Goal: Share content: Share content

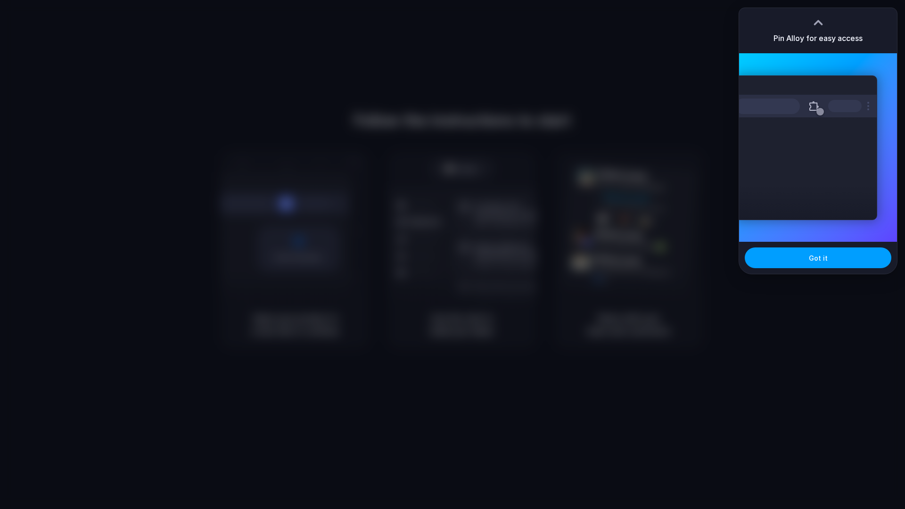
click at [802, 261] on button "Got it" at bounding box center [818, 257] width 147 height 21
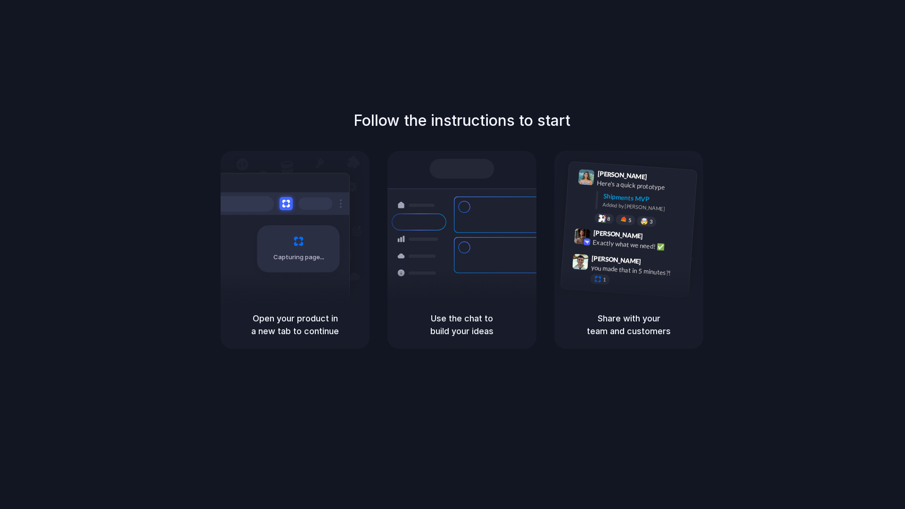
click at [284, 320] on h5 "Open your product in a new tab to continue" at bounding box center [295, 324] width 126 height 25
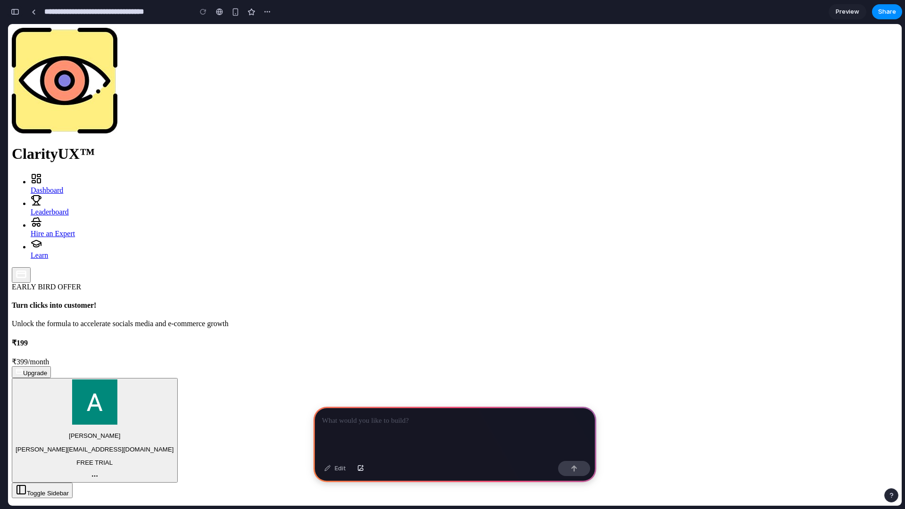
click at [15, 13] on div "button" at bounding box center [15, 11] width 8 height 7
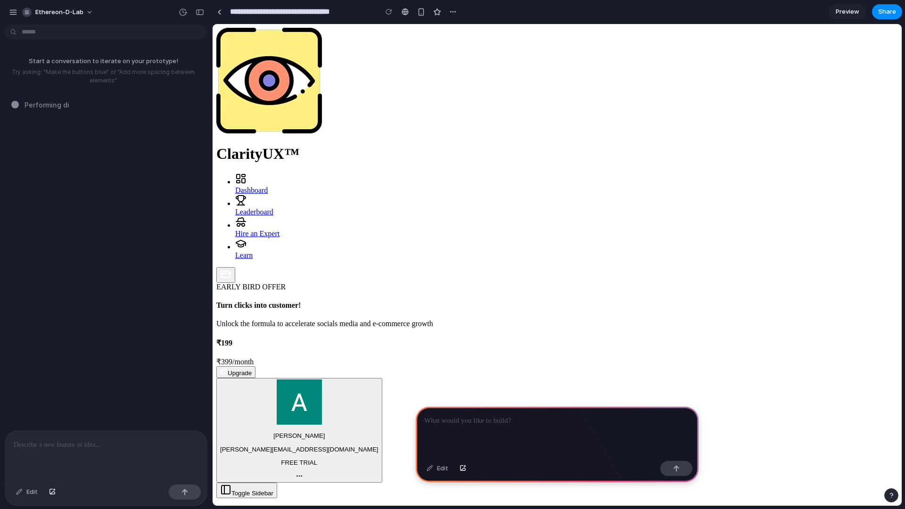
click at [85, 439] on p at bounding box center [106, 444] width 185 height 11
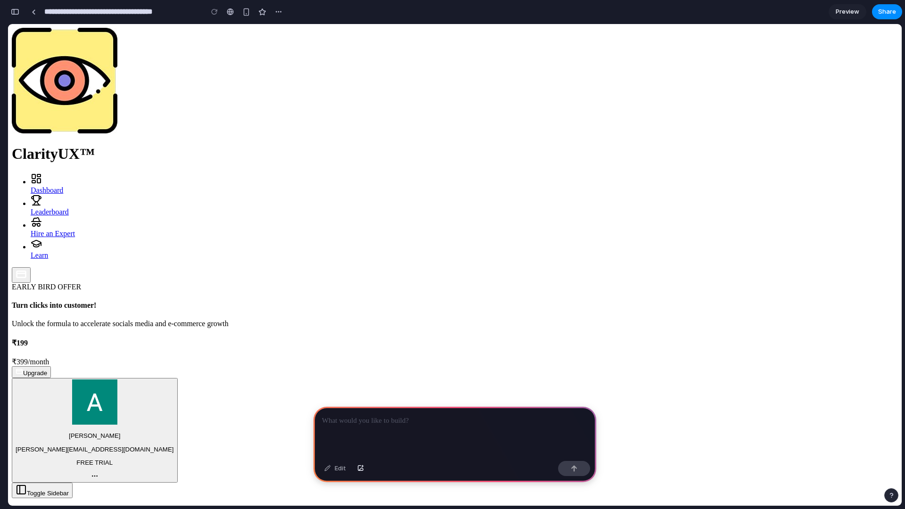
click at [436, 423] on p at bounding box center [455, 420] width 266 height 11
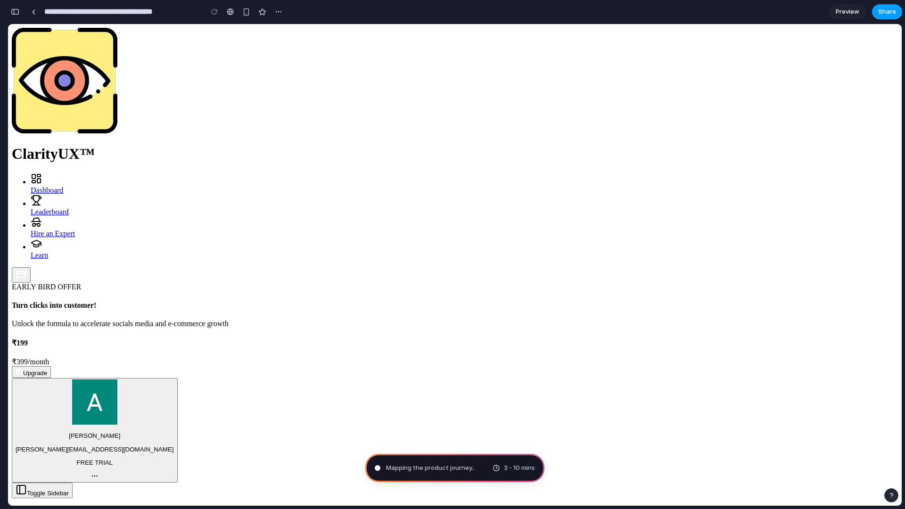
click at [893, 13] on span "Share" at bounding box center [887, 11] width 18 height 9
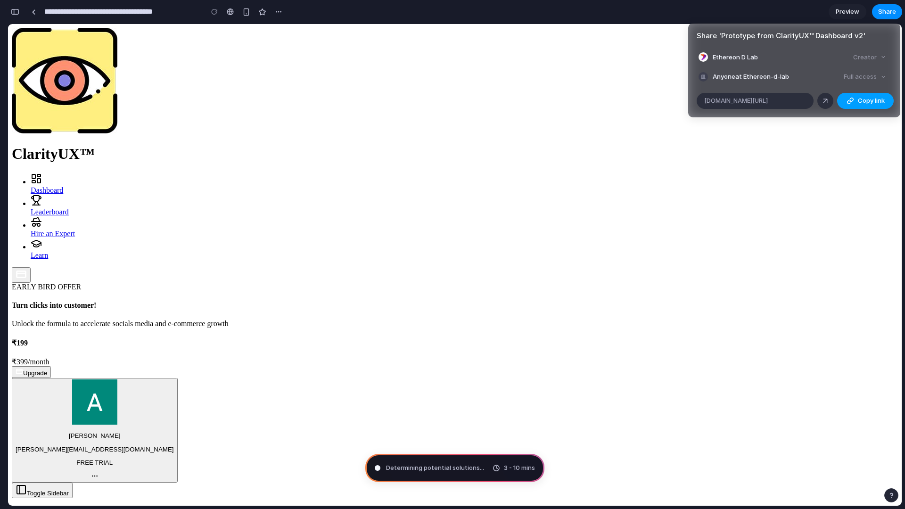
click at [856, 99] on button "Copy link" at bounding box center [865, 101] width 57 height 16
click at [407, 224] on div "Share ' Prototype from ClarityUX™ Dashboard v2 ' Ethereon D Lab Creator Anyone …" at bounding box center [452, 254] width 905 height 509
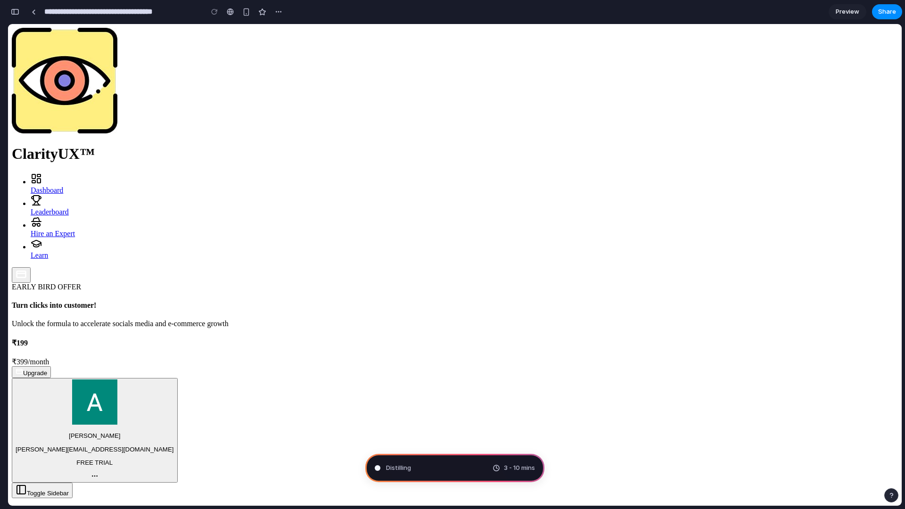
type input "**********"
click at [16, 16] on button "button" at bounding box center [15, 11] width 15 height 15
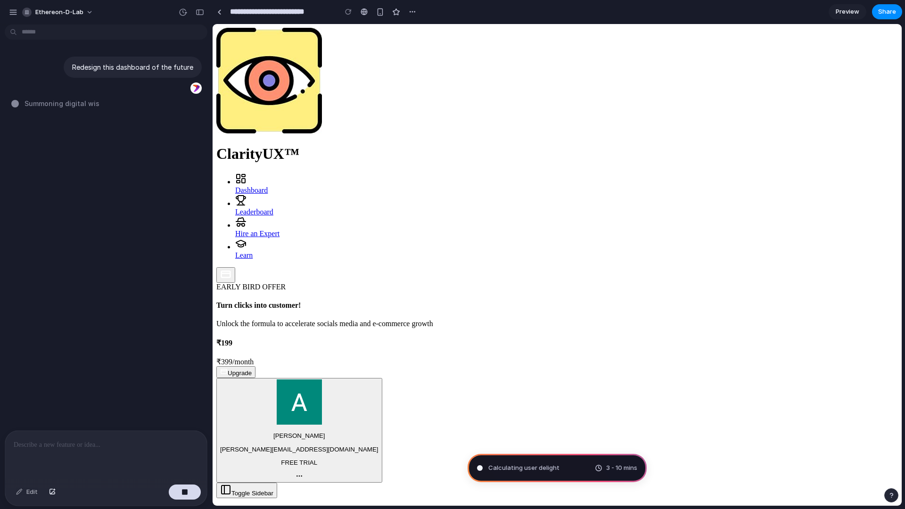
click at [80, 446] on p at bounding box center [106, 444] width 185 height 11
click at [380, 10] on div "button" at bounding box center [380, 12] width 8 height 8
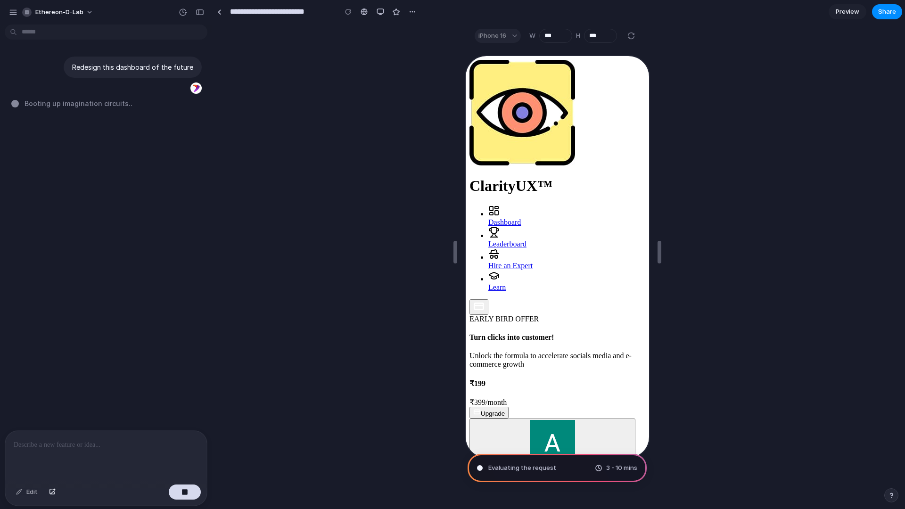
click at [508, 34] on div "iPhone 16" at bounding box center [498, 36] width 46 height 14
click at [491, 35] on div "iPhone 16" at bounding box center [498, 36] width 46 height 14
click at [495, 34] on div "iPhone 16" at bounding box center [498, 36] width 46 height 14
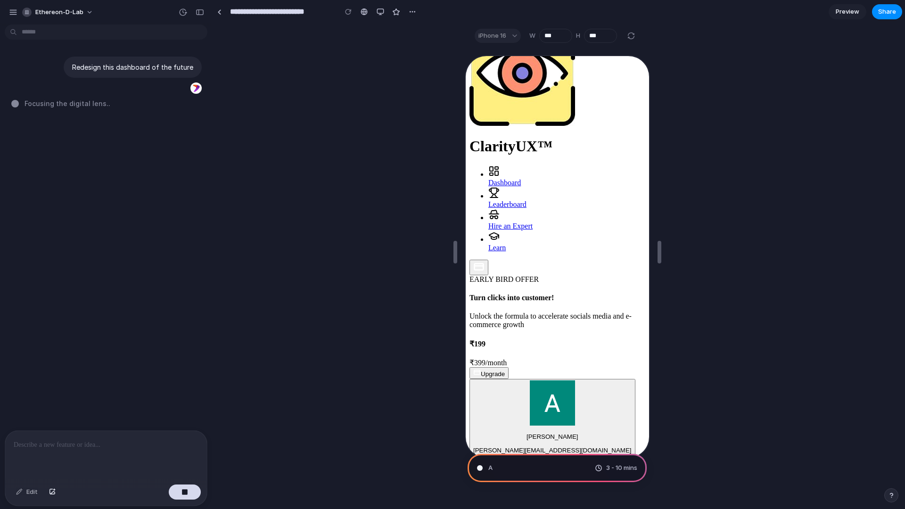
scroll to position [46, 0]
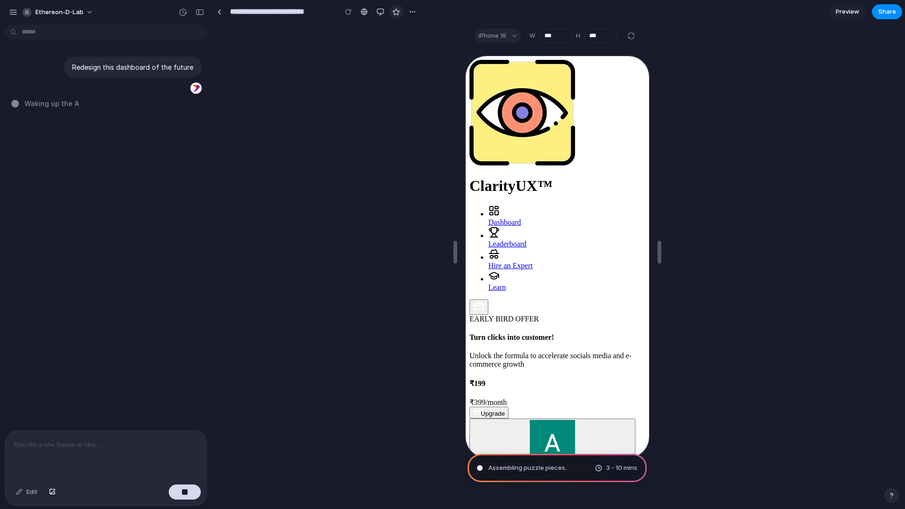
click at [396, 11] on div "button" at bounding box center [396, 12] width 8 height 8
click at [415, 13] on div "button" at bounding box center [413, 12] width 8 height 8
click at [343, 106] on div "Duplicate Delete" at bounding box center [452, 254] width 905 height 509
click at [10, 13] on div "button" at bounding box center [13, 12] width 8 height 8
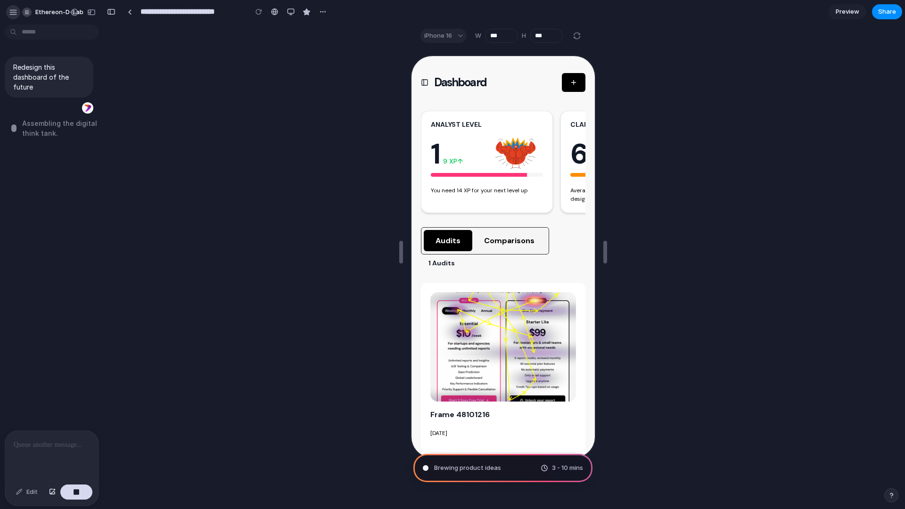
click at [12, 15] on div "button" at bounding box center [13, 12] width 8 height 8
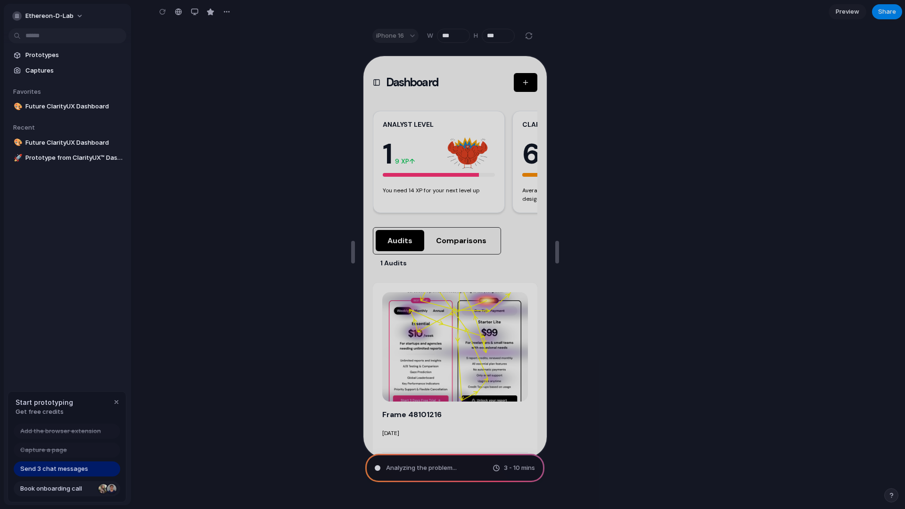
scroll to position [179, 0]
click at [59, 491] on span "Book onboarding call" at bounding box center [57, 488] width 74 height 9
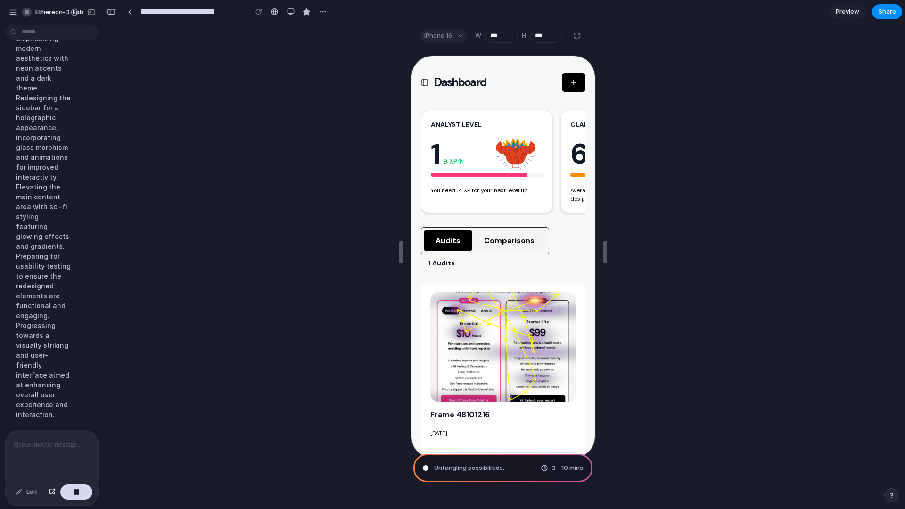
scroll to position [159, 0]
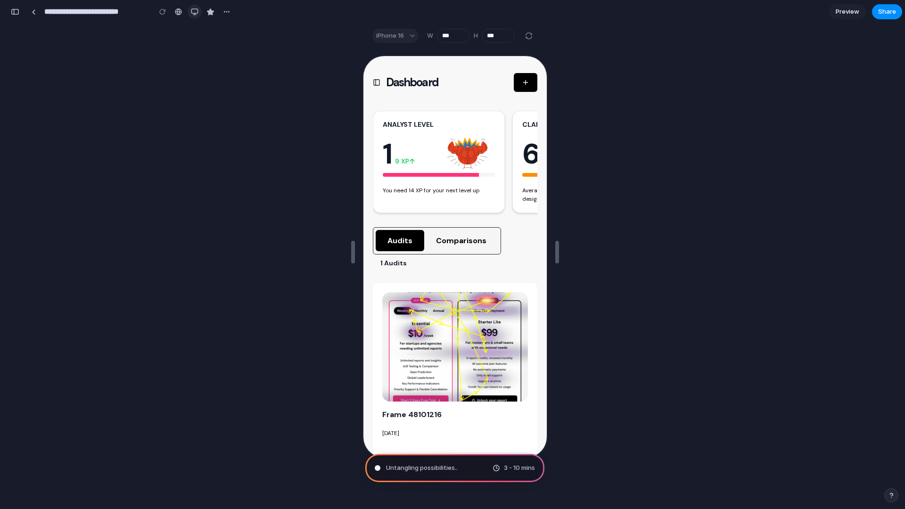
click at [199, 12] on button "button" at bounding box center [195, 12] width 14 height 14
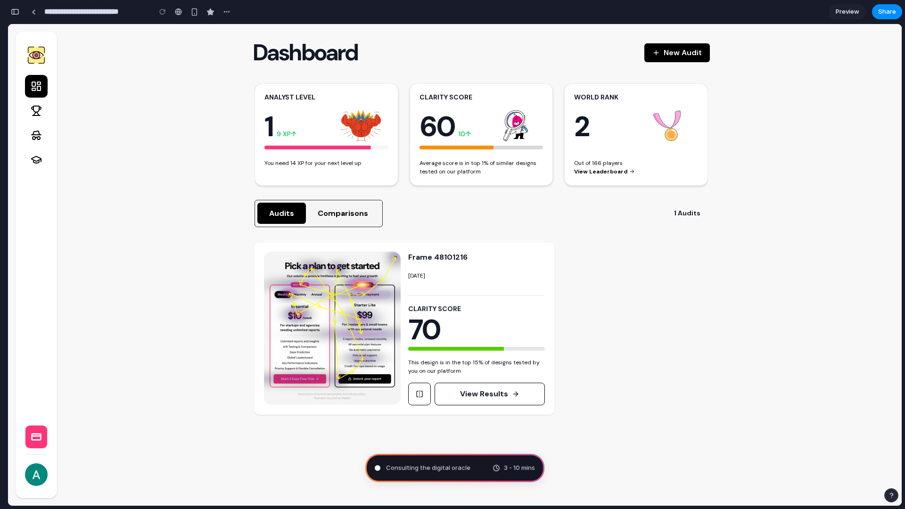
click at [459, 468] on span "Consulting the digital oracle" at bounding box center [428, 467] width 84 height 9
click at [16, 13] on div "button" at bounding box center [15, 11] width 8 height 7
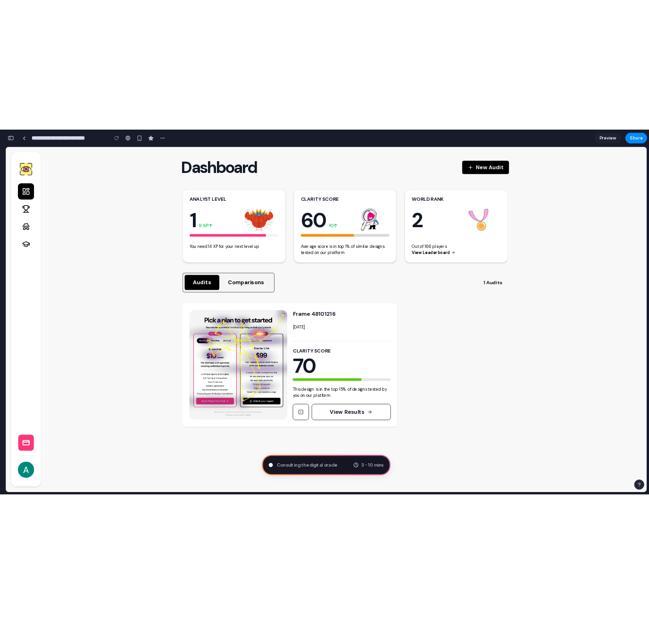
scroll to position [0, 0]
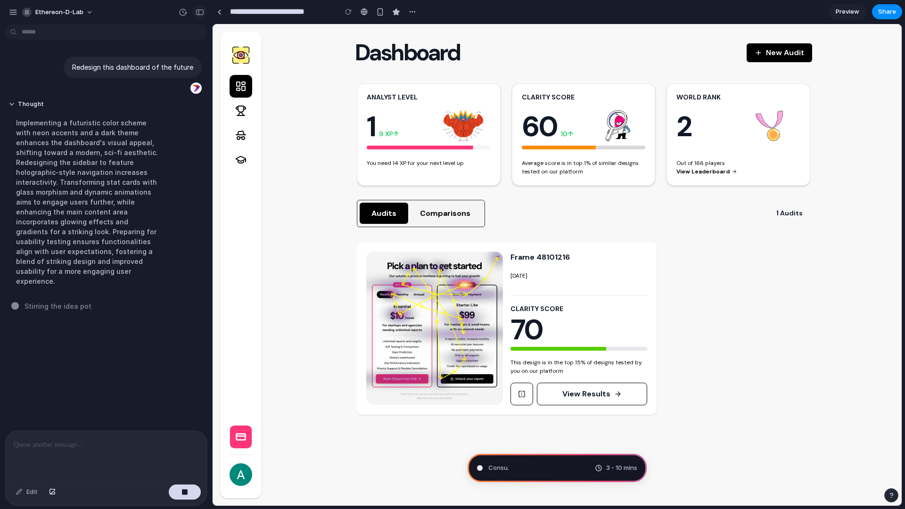
click at [201, 13] on div "button" at bounding box center [200, 12] width 8 height 7
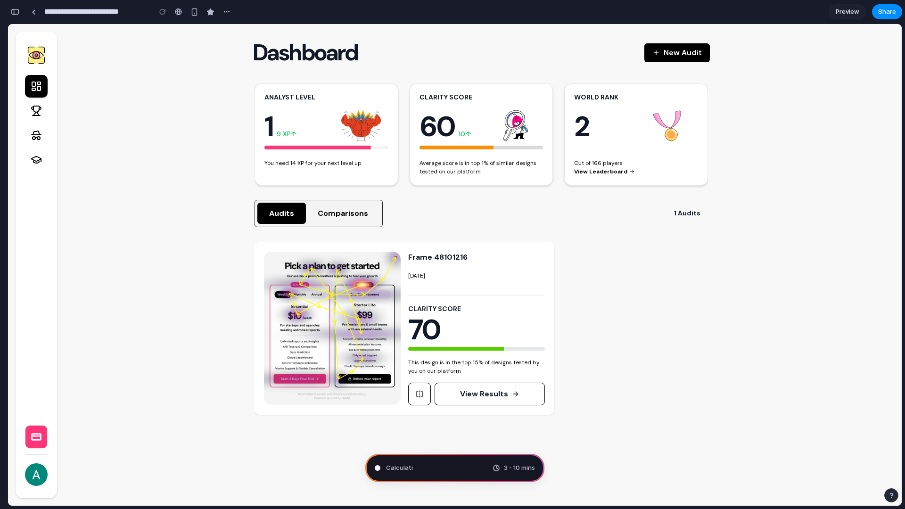
click at [15, 11] on div "button" at bounding box center [15, 11] width 8 height 7
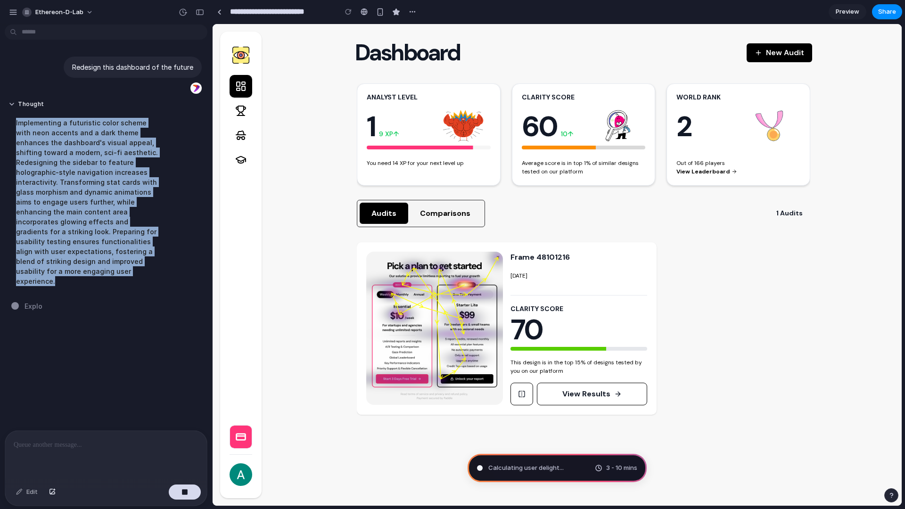
drag, startPoint x: 15, startPoint y: 122, endPoint x: 119, endPoint y: 290, distance: 197.5
click at [119, 290] on div "Redesign this dashboard of the future Thought Implementing a futuristic color s…" at bounding box center [103, 229] width 206 height 402
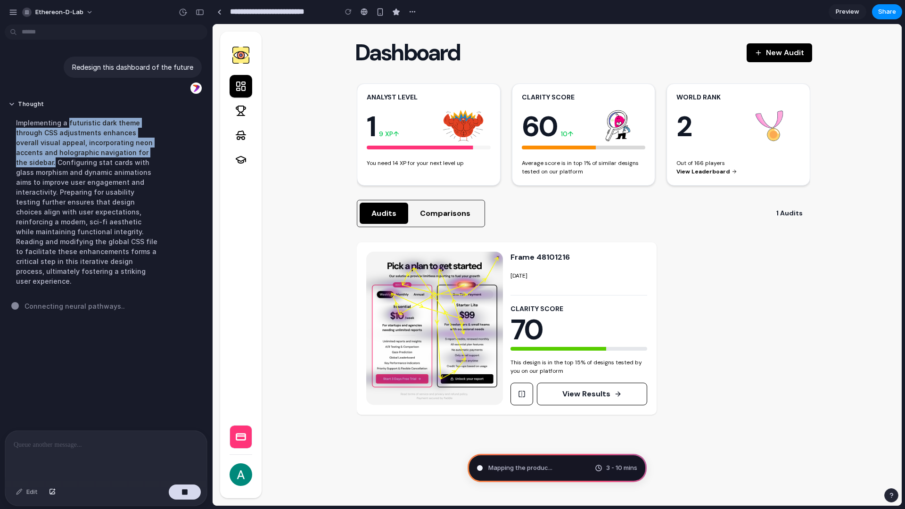
drag, startPoint x: 66, startPoint y: 123, endPoint x: 150, endPoint y: 152, distance: 89.0
click at [150, 152] on div "Implementing a futuristic dark theme through CSS adjustments enhances overall v…" at bounding box center [86, 202] width 157 height 180
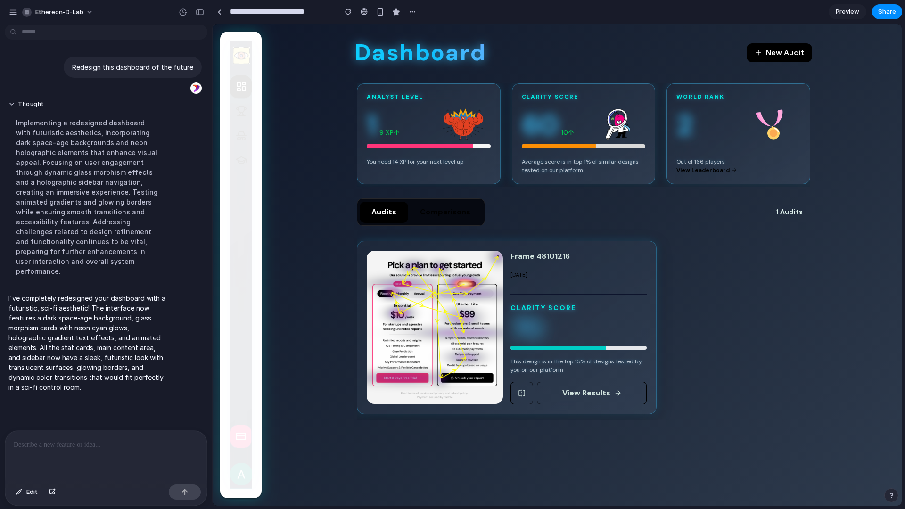
click at [460, 211] on button "Comparisons" at bounding box center [445, 212] width 74 height 21
click at [441, 215] on button "Comparisons" at bounding box center [445, 212] width 74 height 21
click at [856, 10] on span "Preview" at bounding box center [848, 11] width 24 height 9
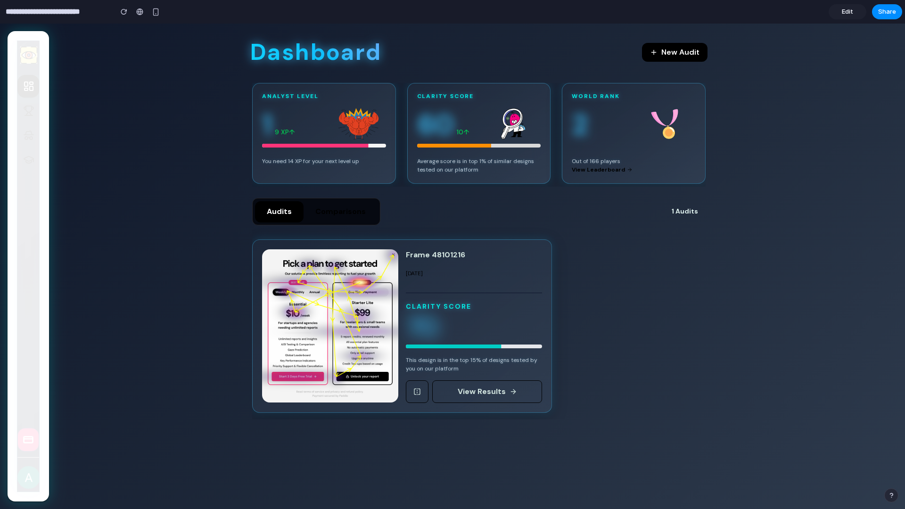
click at [464, 308] on p "CLARITY SCORE" at bounding box center [474, 307] width 136 height 8
click at [481, 393] on div "View Results" at bounding box center [482, 391] width 48 height 11
click at [414, 395] on button at bounding box center [417, 391] width 23 height 23
click at [339, 199] on div "Audits Comparisons" at bounding box center [316, 211] width 128 height 27
